Goal: Check status: Check status

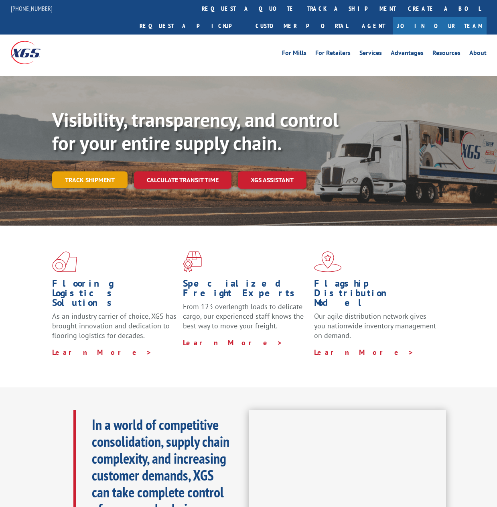
click at [98, 171] on link "Track shipment" at bounding box center [89, 179] width 75 height 17
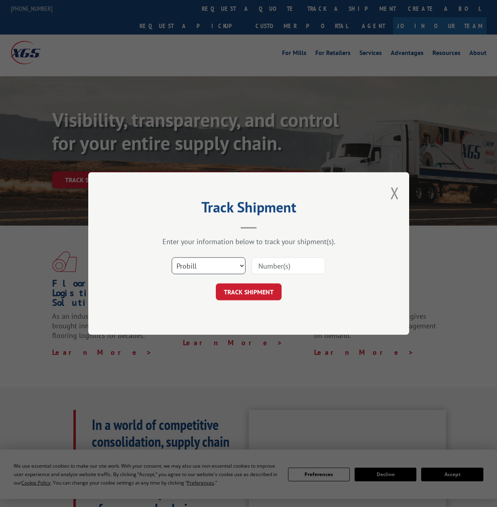
click at [189, 262] on select "Select category... Probill BOL PO" at bounding box center [209, 265] width 74 height 17
click at [172, 257] on select "Select category... Probill BOL PO" at bounding box center [209, 265] width 74 height 17
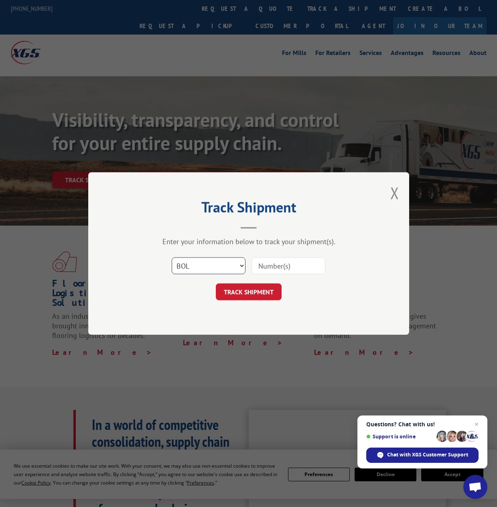
click at [196, 265] on select "Select category... Probill BOL PO" at bounding box center [209, 265] width 74 height 17
select select "probill"
click at [172, 257] on select "Select category... Probill BOL PO" at bounding box center [209, 265] width 74 height 17
click at [304, 262] on input at bounding box center [289, 265] width 74 height 17
paste input "17593890"
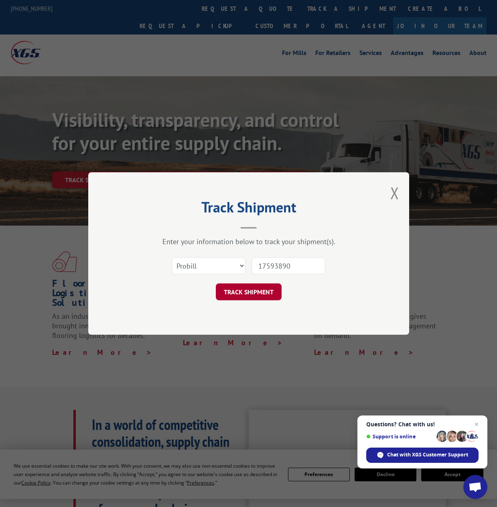
type input "17593890"
click at [265, 290] on button "TRACK SHIPMENT" at bounding box center [249, 291] width 66 height 17
